Goal: Information Seeking & Learning: Find specific page/section

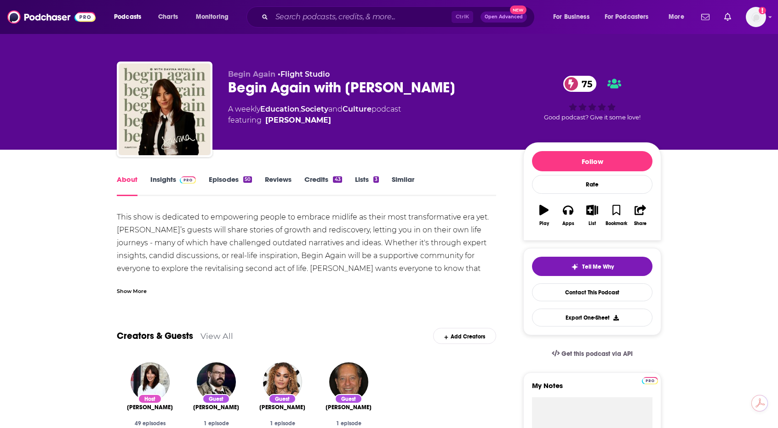
click at [179, 174] on div "About Insights Episodes 50 Reviews Credits 43 Lists 3 Similar" at bounding box center [306, 185] width 379 height 23
click at [172, 177] on link "Insights" at bounding box center [173, 185] width 46 height 21
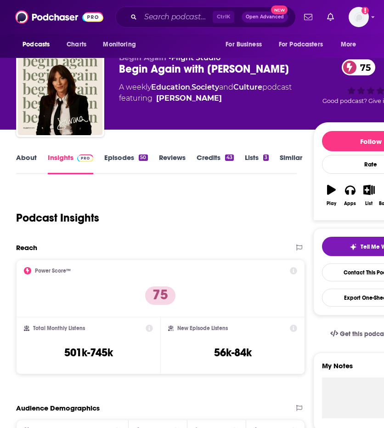
scroll to position [12, 0]
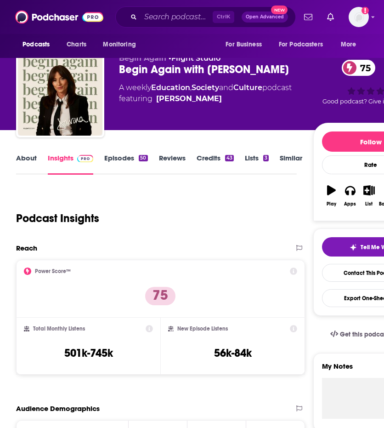
click at [22, 166] on link "About" at bounding box center [26, 164] width 21 height 21
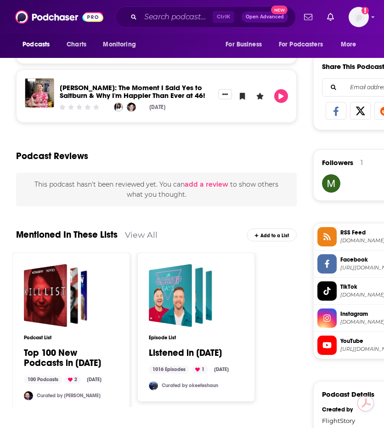
scroll to position [331, 0]
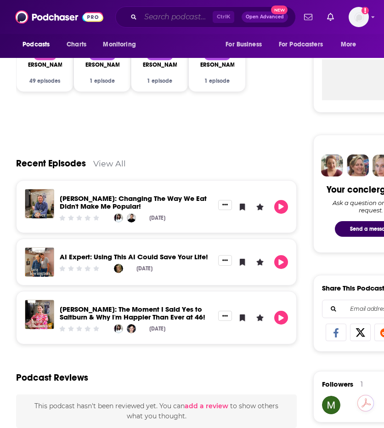
click at [150, 12] on input "Search podcasts, credits, & more..." at bounding box center [177, 17] width 72 height 15
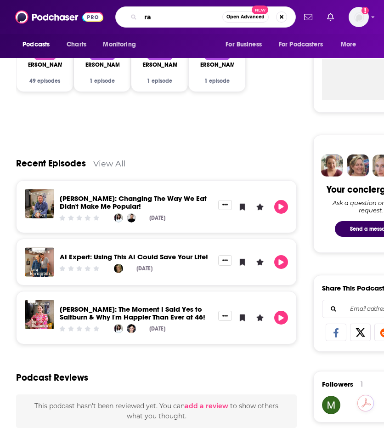
type input "r"
type input "feel better live more"
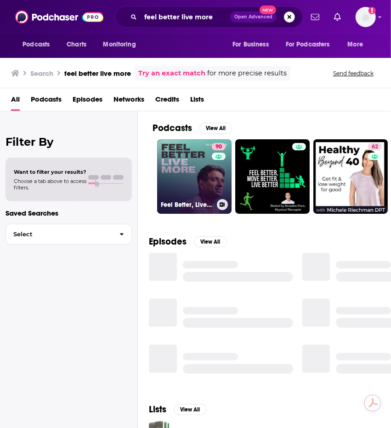
click at [189, 178] on link "90 Feel Better, Live More with [PERSON_NAME]" at bounding box center [194, 176] width 74 height 74
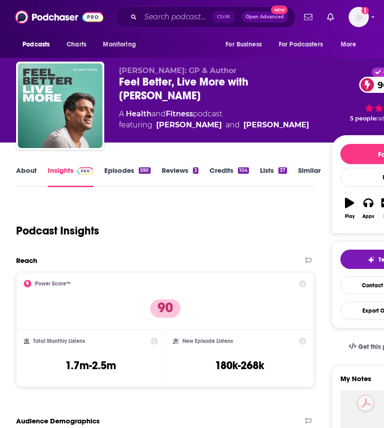
scroll to position [34, 0]
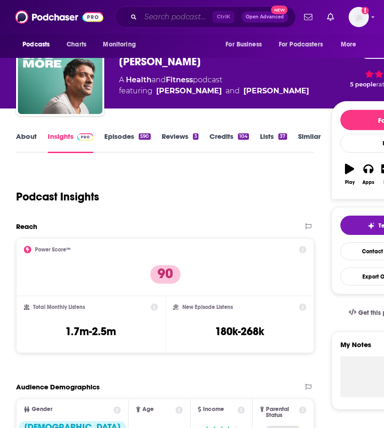
click at [166, 17] on input "Search podcasts, credits, & more..." at bounding box center [177, 17] width 72 height 15
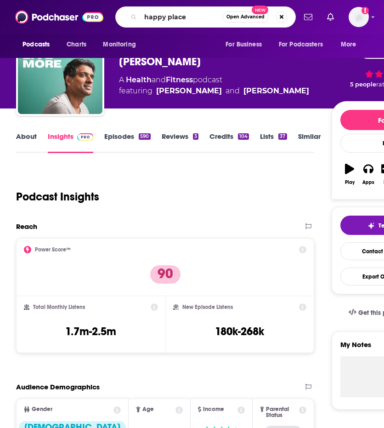
click at [131, 13] on div "happy place Open Advanced New" at bounding box center [205, 16] width 181 height 21
click at [133, 17] on icon "Search podcasts, credits, & more..." at bounding box center [133, 16] width 5 height 5
click at [200, 20] on input "happy place" at bounding box center [182, 17] width 82 height 15
type input "h"
type input "happy place"
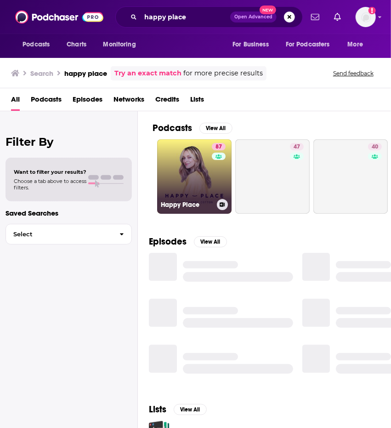
click at [190, 187] on link "[STREET_ADDRESS]" at bounding box center [194, 176] width 74 height 74
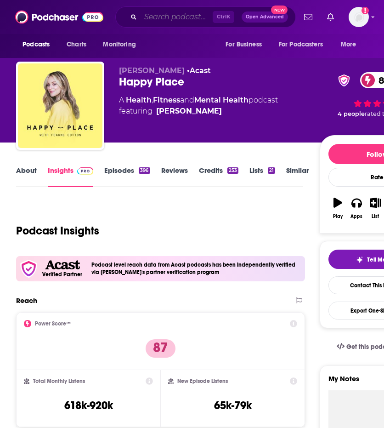
click at [161, 20] on input "Search podcasts, credits, & more..." at bounding box center [177, 17] width 72 height 15
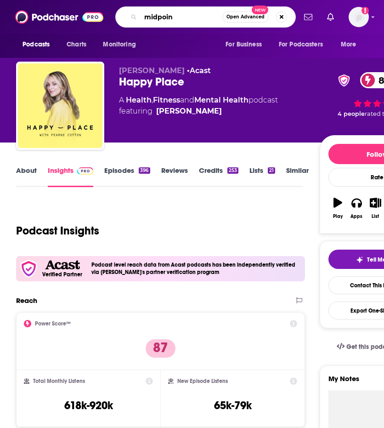
type input "midpoint"
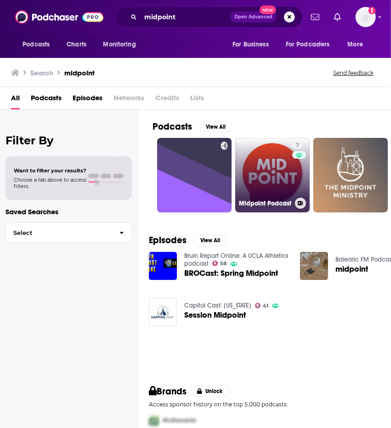
click at [271, 186] on link "7 Midpoint Podcast" at bounding box center [272, 175] width 74 height 74
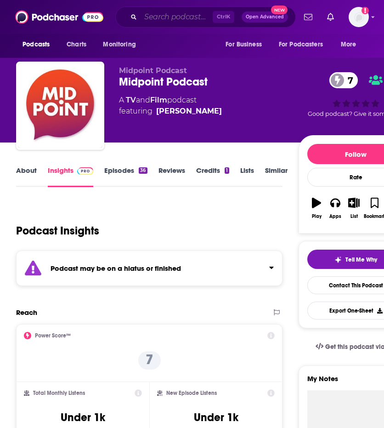
click at [194, 20] on input "Search podcasts, credits, & more..." at bounding box center [177, 17] width 72 height 15
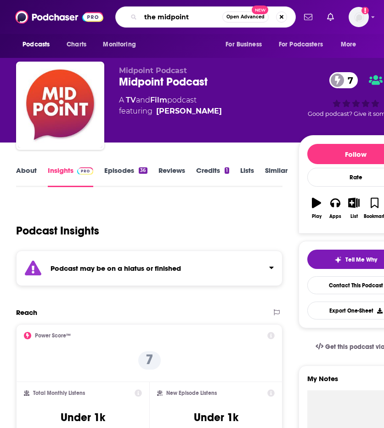
type input "the midpoint"
click at [135, 15] on icon "Search podcasts, credits, & more..." at bounding box center [133, 16] width 5 height 5
click at [131, 15] on div "the midpoint Open Advanced New" at bounding box center [205, 16] width 181 height 21
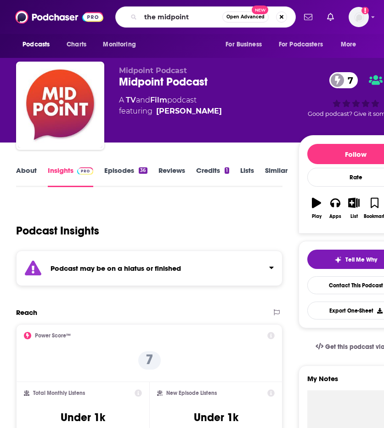
click at [137, 18] on div "the midpoint Open Advanced New" at bounding box center [205, 16] width 181 height 21
click at [134, 17] on icon "Search podcasts, credits, & more..." at bounding box center [133, 16] width 5 height 5
click at [190, 20] on input "the midpoint" at bounding box center [182, 17] width 82 height 15
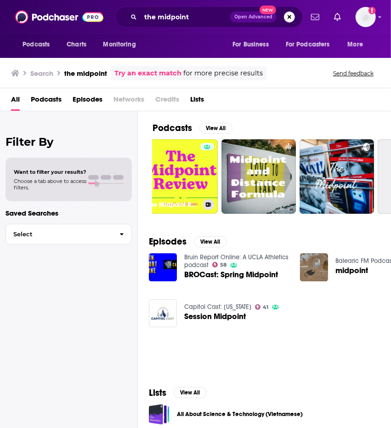
scroll to position [0, 249]
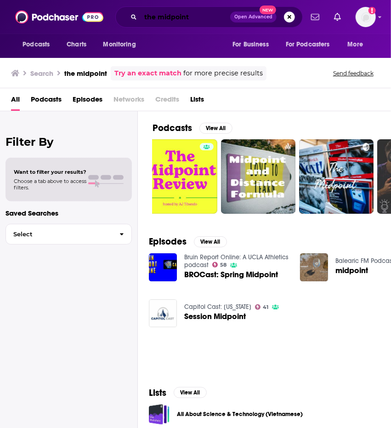
click at [158, 13] on input "the midpoint" at bounding box center [186, 17] width 90 height 15
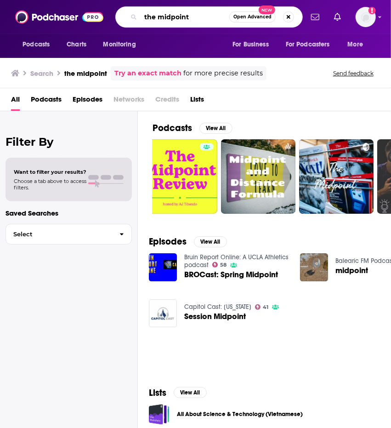
click at [158, 13] on input "the midpoint" at bounding box center [185, 17] width 89 height 15
type input "mid point"
click at [132, 12] on div "mid point Open Advanced New" at bounding box center [209, 16] width 188 height 21
click at [134, 19] on icon "Search podcasts, credits, & more..." at bounding box center [133, 16] width 5 height 5
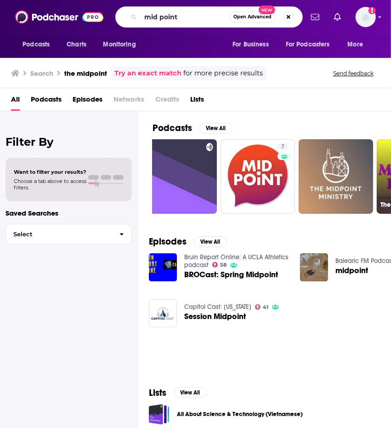
scroll to position [0, 0]
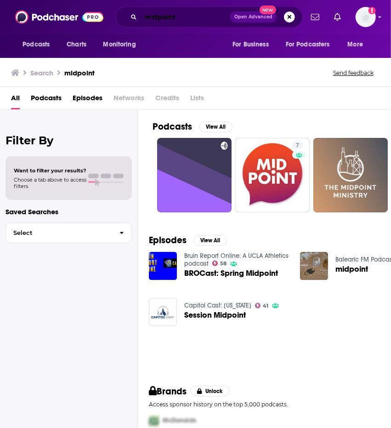
click at [158, 16] on input "midpoint" at bounding box center [186, 17] width 90 height 15
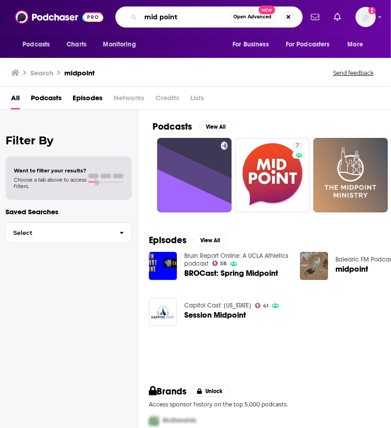
type input "mid point"
click at [128, 15] on div "mid point Open Advanced New" at bounding box center [209, 16] width 188 height 21
click at [134, 16] on icon "Search podcasts, credits, & more..." at bounding box center [133, 16] width 5 height 5
